Goal: Task Accomplishment & Management: Use online tool/utility

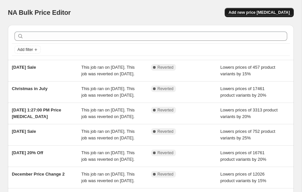
click at [247, 11] on span "Add new price [MEDICAL_DATA]" at bounding box center [258, 12] width 61 height 5
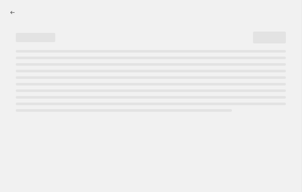
select select "percentage"
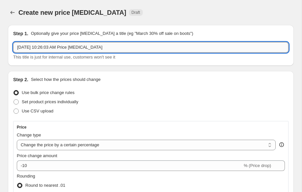
click at [57, 50] on input "[DATE] 10:26:03 AM Price [MEDICAL_DATA]" at bounding box center [150, 47] width 275 height 11
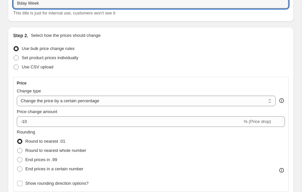
scroll to position [49, 0]
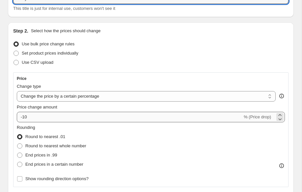
type input "Bday Week"
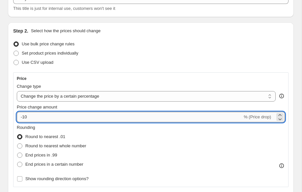
click at [70, 121] on input "-10" at bounding box center [129, 117] width 225 height 11
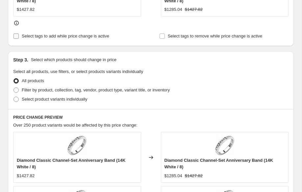
scroll to position [335, 0]
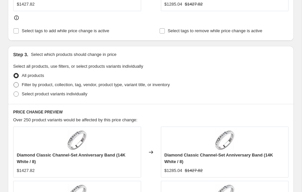
type input "-19"
click at [23, 85] on span "Filter by product, collection, tag, vendor, product type, variant title, or inv…" at bounding box center [96, 84] width 148 height 5
click at [14, 82] on input "Filter by product, collection, tag, vendor, product type, variant title, or inv…" at bounding box center [13, 82] width 0 height 0
radio input "true"
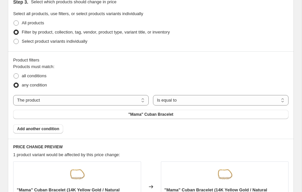
scroll to position [389, 0]
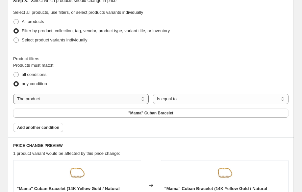
click at [110, 95] on select "The product The product's collection The product's tag The product's vendor The…" at bounding box center [80, 99] width 135 height 11
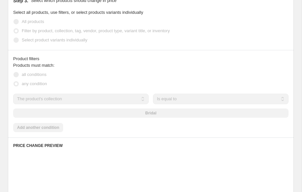
click at [92, 96] on select "The product The product's collection The product's tag The product's vendor The…" at bounding box center [80, 99] width 135 height 11
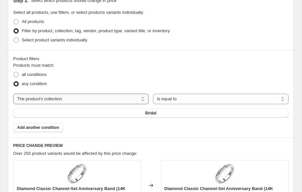
click at [92, 96] on select "The product The product's collection The product's tag The product's vendor The…" at bounding box center [80, 99] width 135 height 11
select select "tag"
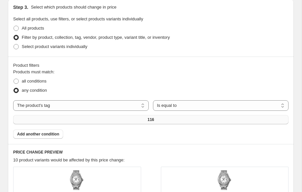
click at [153, 117] on span "116" at bounding box center [150, 119] width 7 height 5
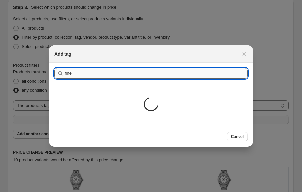
type input "fine jewelry"
click at [115, 108] on div "Loading..." at bounding box center [151, 105] width 204 height 43
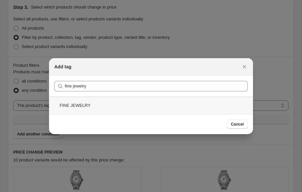
click at [115, 108] on div "FINE JEWELRY" at bounding box center [151, 105] width 204 height 17
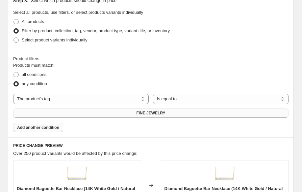
click at [51, 126] on span "Add another condition" at bounding box center [38, 127] width 42 height 5
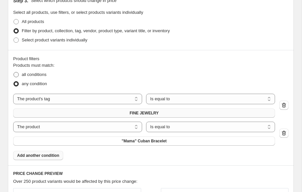
click at [37, 74] on span "all conditions" at bounding box center [34, 74] width 25 height 5
click at [14, 72] on input "all conditions" at bounding box center [13, 72] width 0 height 0
radio input "true"
click at [56, 128] on select "The product The product's collection The product's tag The product's vendor The…" at bounding box center [77, 127] width 129 height 11
select select "tag"
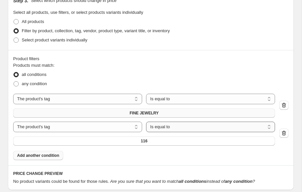
click at [165, 126] on select "Is equal to Is not equal to" at bounding box center [210, 127] width 129 height 11
select select "not_equal"
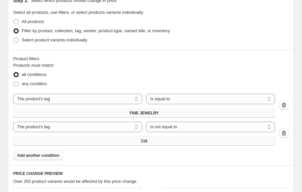
click at [145, 142] on span "116" at bounding box center [144, 140] width 7 height 5
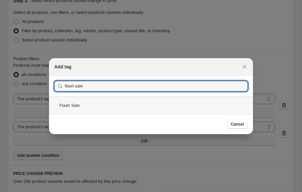
type input "flash sale"
click at [116, 102] on div "Flash Sale" at bounding box center [151, 105] width 204 height 17
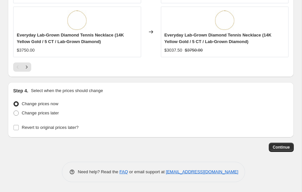
scroll to position [785, 0]
click at [52, 112] on span "Change prices later" at bounding box center [40, 112] width 37 height 5
click at [14, 111] on input "Change prices later" at bounding box center [13, 110] width 0 height 0
radio input "true"
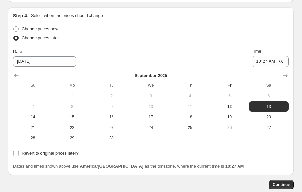
scroll to position [858, 0]
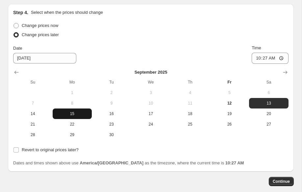
click at [64, 116] on span "15" at bounding box center [72, 113] width 34 height 5
type input "[DATE]"
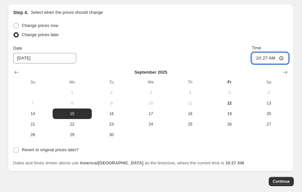
click at [270, 64] on input "10:27" at bounding box center [269, 58] width 37 height 11
click at [281, 62] on input "10:27" at bounding box center [269, 58] width 37 height 11
type input "00:00"
click at [276, 37] on div "Change prices later" at bounding box center [150, 34] width 275 height 9
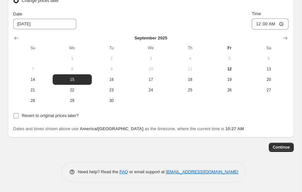
click at [52, 114] on span "Revert to original prices later?" at bounding box center [50, 115] width 57 height 5
click at [19, 114] on input "Revert to original prices later?" at bounding box center [15, 115] width 5 height 5
checkbox input "true"
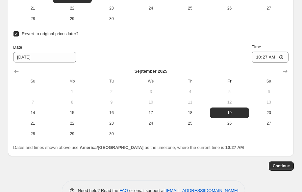
scroll to position [974, 0]
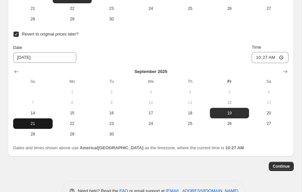
click at [40, 126] on span "21" at bounding box center [33, 123] width 34 height 5
type input "[DATE]"
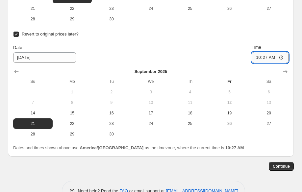
click at [280, 61] on input "10:27" at bounding box center [269, 57] width 37 height 11
type input "23:59"
click at [223, 58] on div "Date [DATE] Time 23:59" at bounding box center [150, 53] width 275 height 19
click at [284, 169] on button "Continue" at bounding box center [280, 166] width 25 height 9
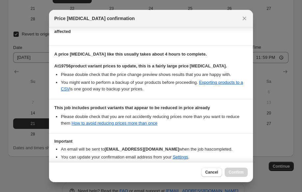
scroll to position [119, 0]
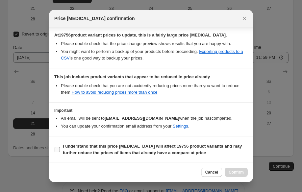
click at [57, 149] on input "I understand that this price [MEDICAL_DATA] will affect 19756 product variants …" at bounding box center [57, 149] width 5 height 5
checkbox input "true"
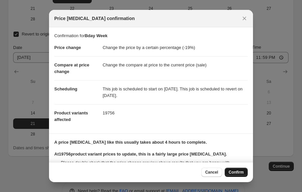
click at [232, 172] on span "Confirm" at bounding box center [235, 172] width 15 height 5
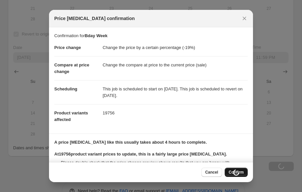
scroll to position [974, 0]
